Goal: Transaction & Acquisition: Register for event/course

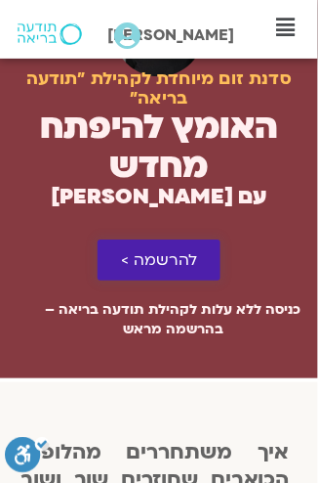
click at [168, 270] on link "להרשמה >" at bounding box center [159, 259] width 123 height 41
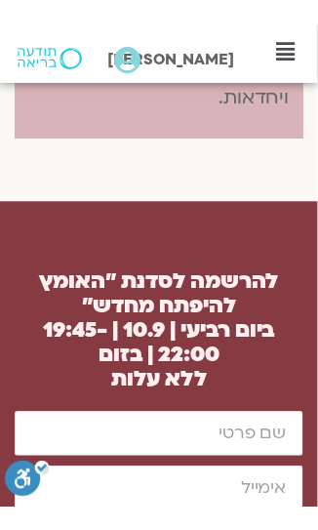
scroll to position [3345, 0]
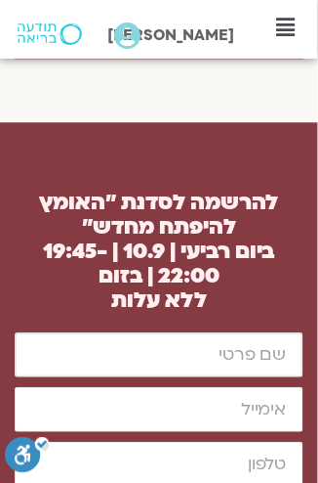
click at [172, 333] on input "firstname" at bounding box center [159, 355] width 289 height 45
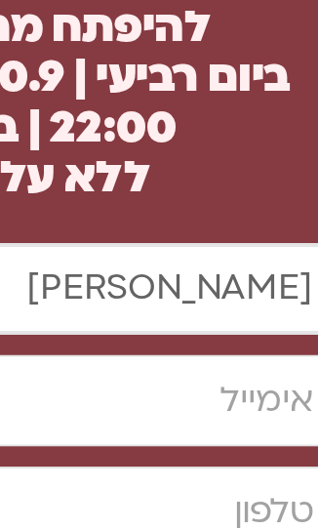
type input "איריס"
click at [207, 388] on input "email" at bounding box center [159, 410] width 289 height 45
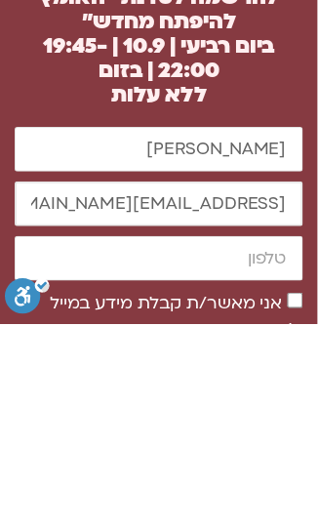
type input "irisshalev22@gmail.com"
click at [169, 443] on input "cellphone" at bounding box center [159, 465] width 289 height 45
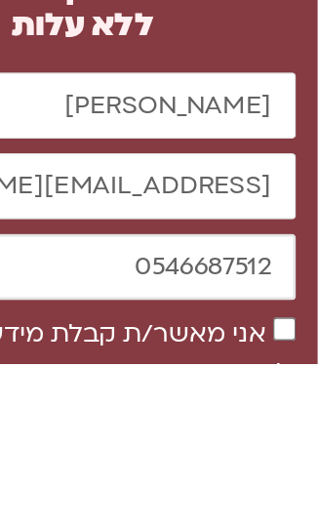
scroll to position [3346, 0]
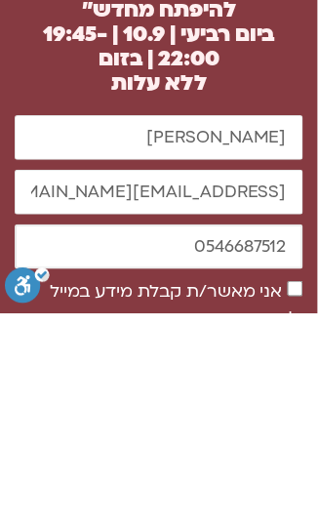
type input "0546687512"
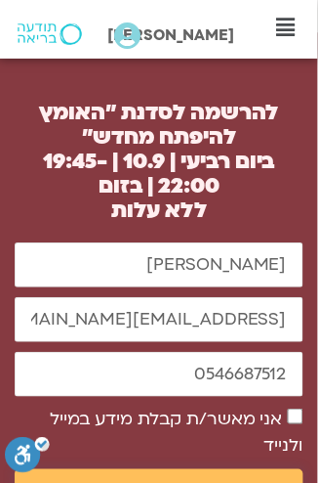
scroll to position [3440, 0]
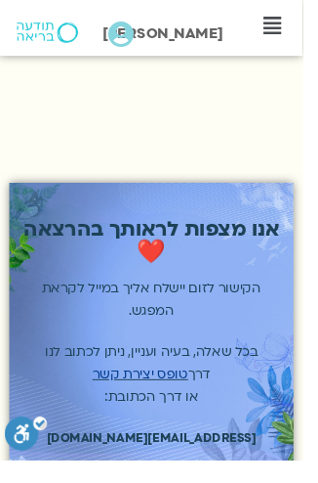
scroll to position [106, -15]
